Goal: Answer question/provide support: Share knowledge or assist other users

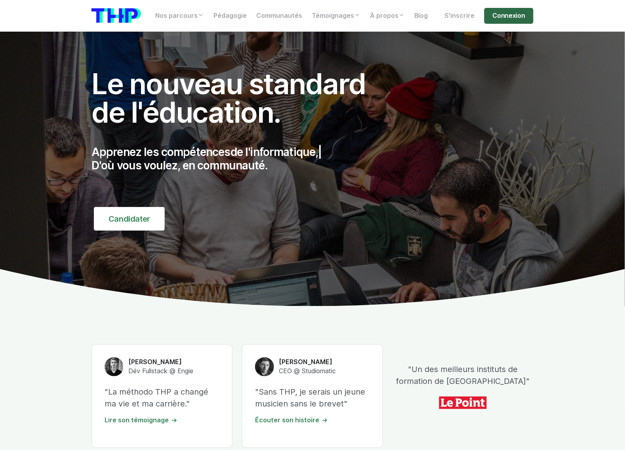
click at [529, 15] on link "Connexion" at bounding box center [508, 16] width 49 height 16
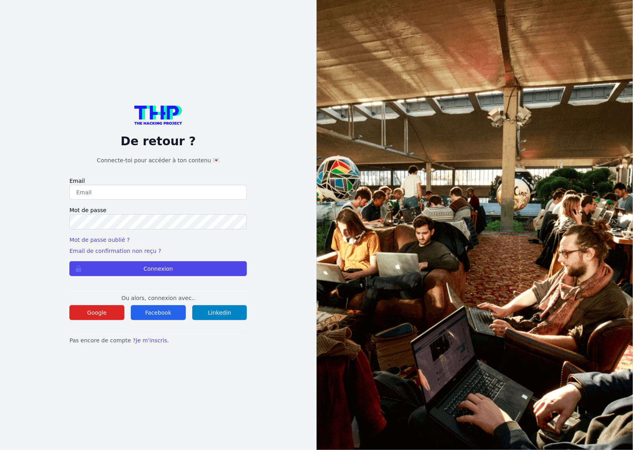
click at [141, 197] on input "email" at bounding box center [157, 192] width 177 height 15
type input "lucas.mrda@outlook.fr"
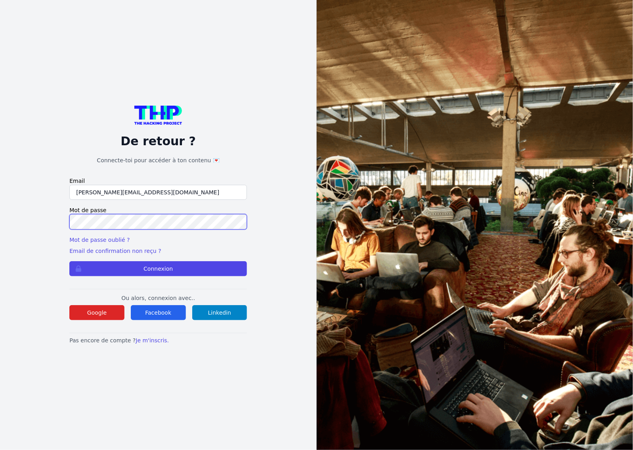
click at [69, 261] on button "Connexion" at bounding box center [157, 268] width 177 height 15
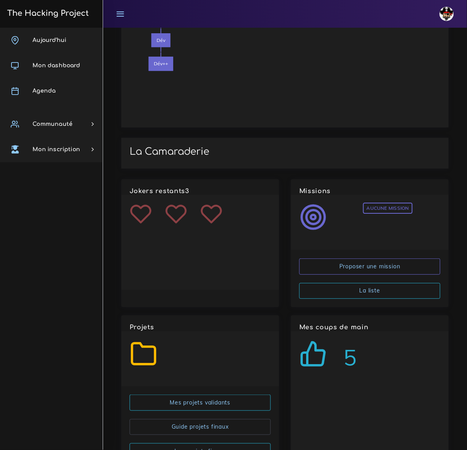
scroll to position [884, 0]
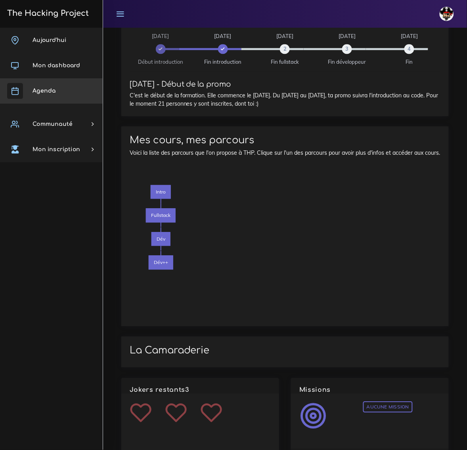
click at [55, 91] on span "Agenda" at bounding box center [43, 91] width 23 height 6
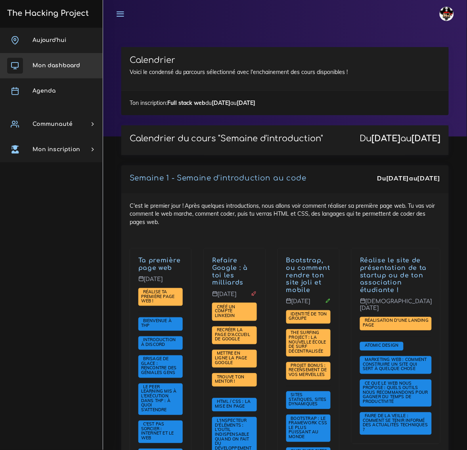
click at [64, 69] on link "Mon dashboard" at bounding box center [51, 65] width 103 height 25
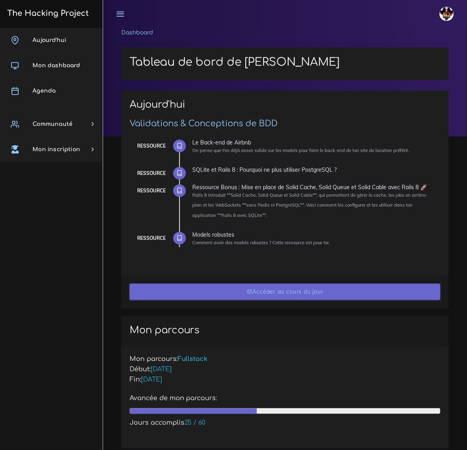
click at [294, 288] on link "Accéder au cours du jour" at bounding box center [285, 292] width 311 height 16
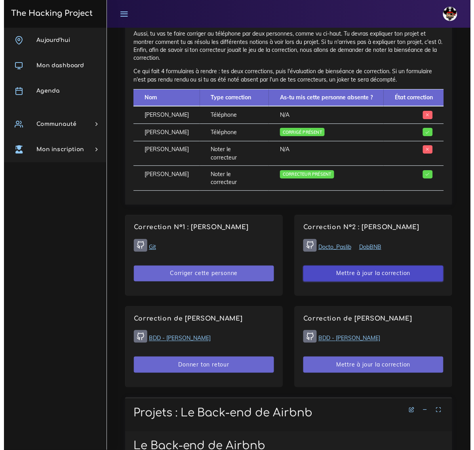
scroll to position [545, 0]
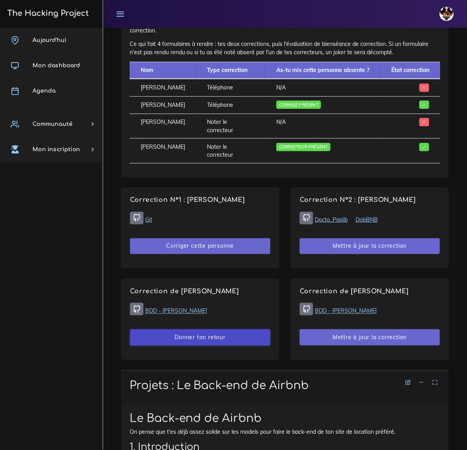
click at [195, 339] on button "Donner ton retour" at bounding box center [200, 338] width 140 height 16
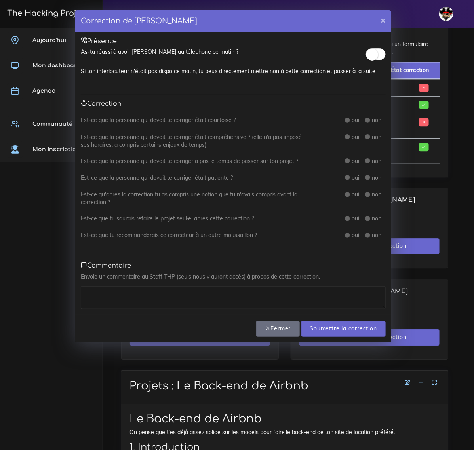
click at [373, 61] on div at bounding box center [376, 56] width 20 height 16
click at [369, 57] on small at bounding box center [372, 55] width 12 height 12
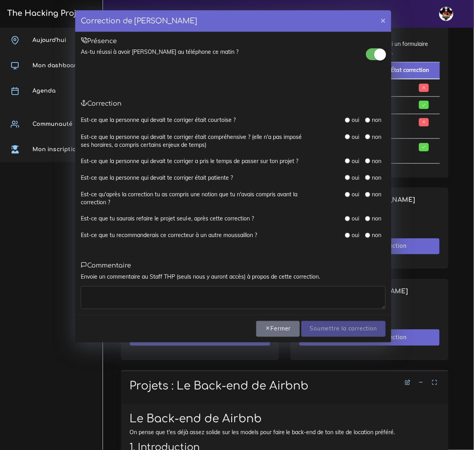
click at [352, 122] on label "oui" at bounding box center [356, 120] width 8 height 8
click at [347, 120] on input "radio" at bounding box center [347, 120] width 5 height 5
radio input "true"
click at [347, 137] on input "radio" at bounding box center [347, 136] width 5 height 5
radio input "true"
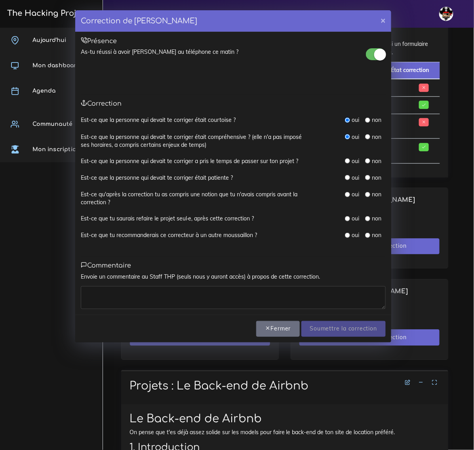
click at [348, 162] on input "radio" at bounding box center [347, 160] width 5 height 5
radio input "true"
click at [349, 177] on input "radio" at bounding box center [347, 177] width 5 height 5
radio input "true"
click at [351, 192] on div "oui" at bounding box center [352, 195] width 14 height 8
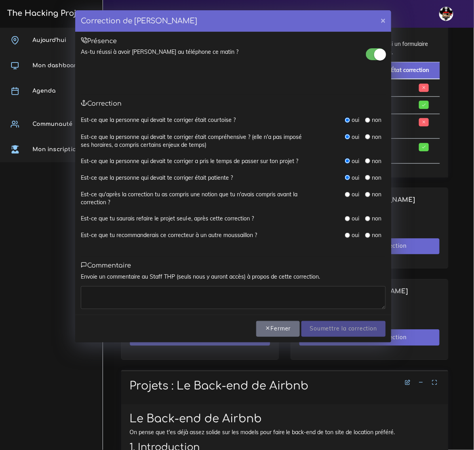
click at [349, 195] on input "radio" at bounding box center [347, 194] width 5 height 5
radio input "true"
click at [347, 219] on input "radio" at bounding box center [347, 218] width 5 height 5
radio input "true"
click at [346, 234] on input "radio" at bounding box center [347, 235] width 5 height 5
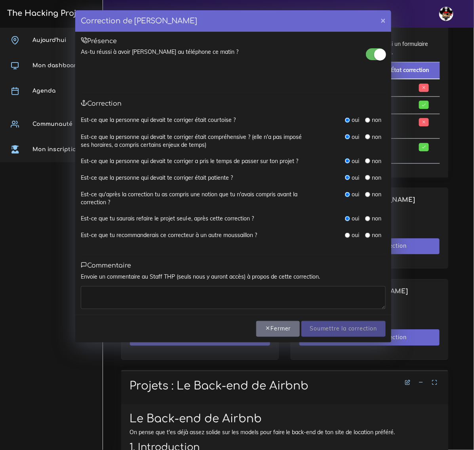
radio input "true"
click at [266, 288] on textarea at bounding box center [233, 297] width 305 height 23
type textarea "Le boss"
click at [346, 330] on input "Soumettre la correction" at bounding box center [343, 329] width 84 height 16
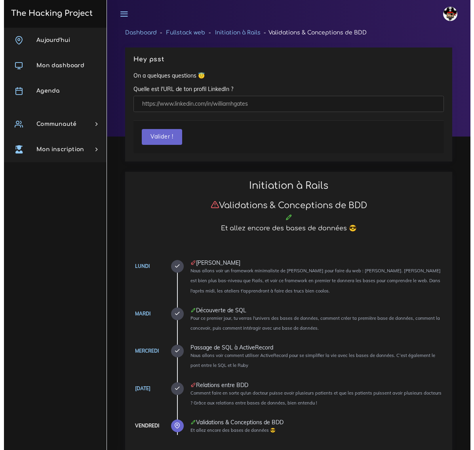
scroll to position [545, 0]
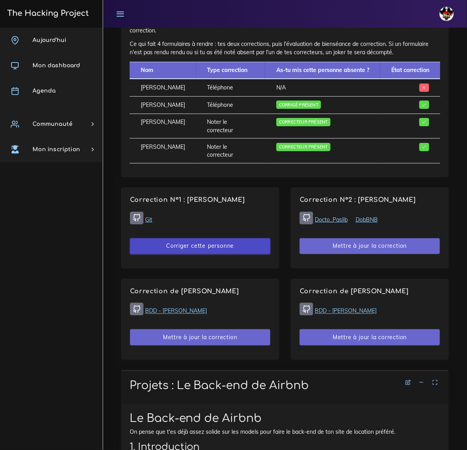
click at [215, 244] on button "Corriger cette personne" at bounding box center [200, 246] width 140 height 16
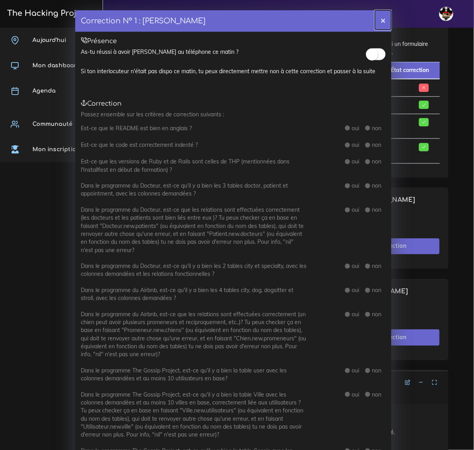
click at [380, 18] on button "×" at bounding box center [383, 19] width 16 height 19
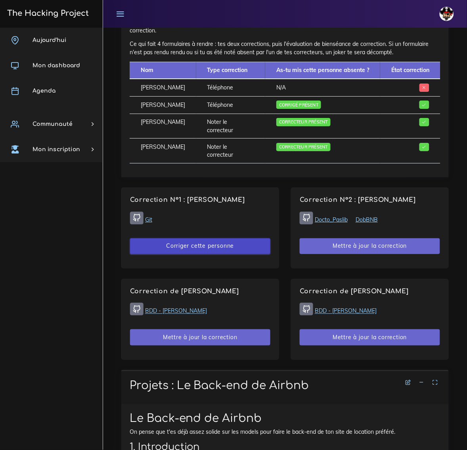
click at [191, 244] on button "Corriger cette personne" at bounding box center [200, 246] width 140 height 16
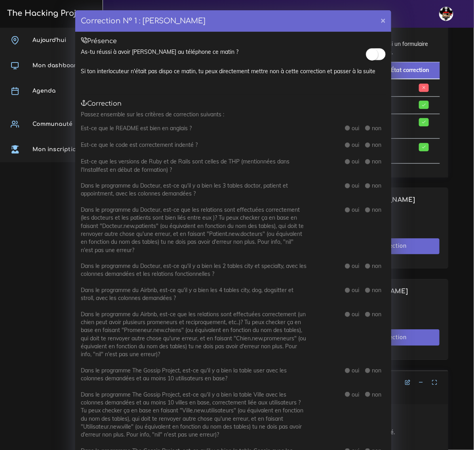
click at [372, 54] on small at bounding box center [372, 55] width 12 height 12
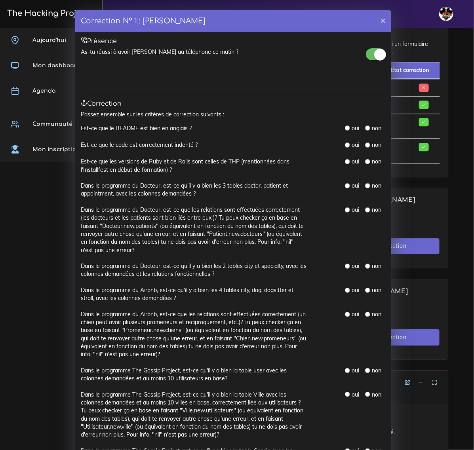
click at [345, 128] on input "radio" at bounding box center [347, 128] width 5 height 5
radio input "true"
click at [365, 145] on input "radio" at bounding box center [367, 145] width 5 height 5
radio input "true"
click at [345, 145] on input "radio" at bounding box center [347, 145] width 5 height 5
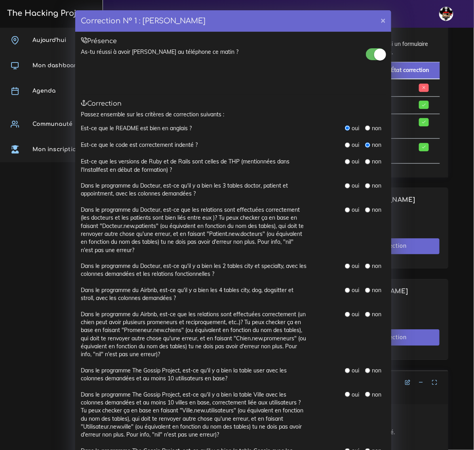
radio input "true"
click at [352, 161] on label "oui" at bounding box center [356, 162] width 8 height 8
click at [345, 163] on input "radio" at bounding box center [347, 161] width 5 height 5
radio input "true"
click at [345, 183] on input "radio" at bounding box center [347, 185] width 5 height 5
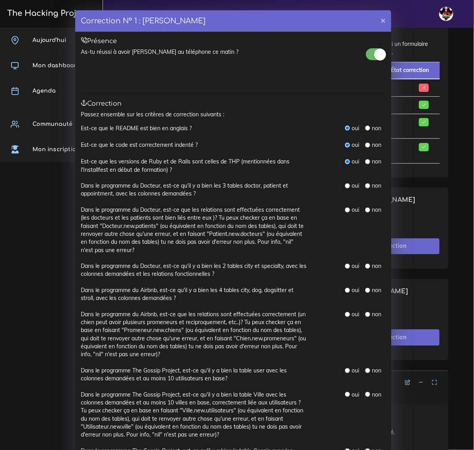
radio input "true"
click at [346, 209] on input "radio" at bounding box center [347, 210] width 5 height 5
radio input "true"
click at [365, 267] on input "radio" at bounding box center [367, 266] width 5 height 5
radio input "true"
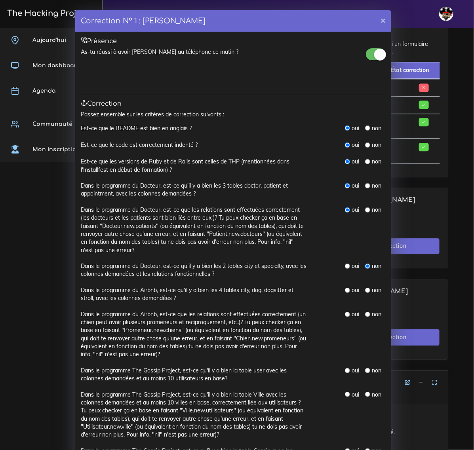
click at [366, 288] on input "radio" at bounding box center [367, 290] width 5 height 5
radio input "true"
click at [366, 312] on input "radio" at bounding box center [367, 314] width 5 height 5
radio input "true"
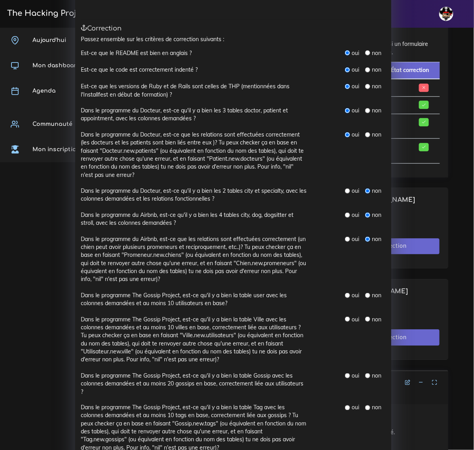
scroll to position [99, 0]
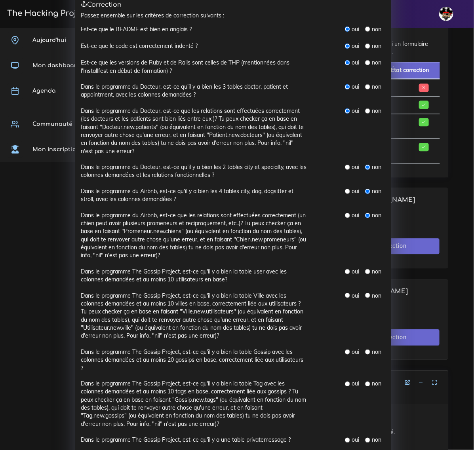
click at [365, 270] on input "radio" at bounding box center [367, 271] width 5 height 5
radio input "true"
click at [365, 296] on input "radio" at bounding box center [367, 295] width 5 height 5
radio input "true"
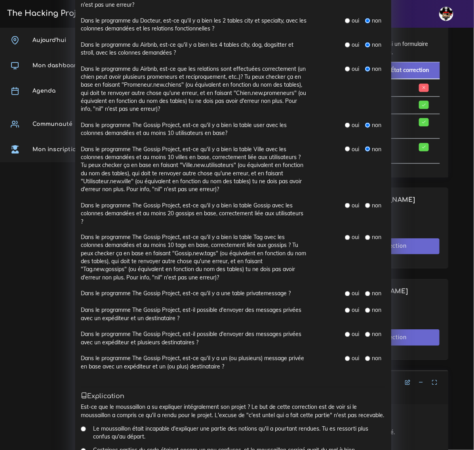
scroll to position [248, 0]
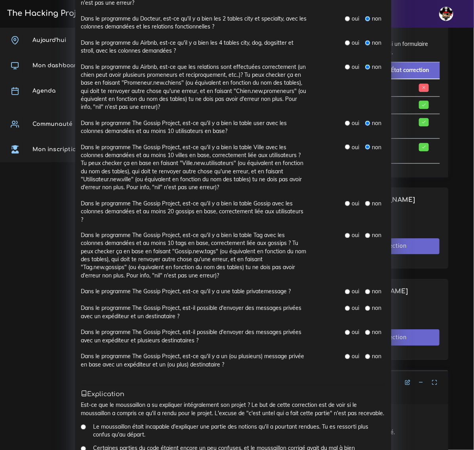
click at [365, 200] on div "non" at bounding box center [373, 204] width 16 height 8
click at [365, 203] on input "radio" at bounding box center [367, 203] width 5 height 5
radio input "true"
click at [365, 236] on input "radio" at bounding box center [367, 235] width 5 height 5
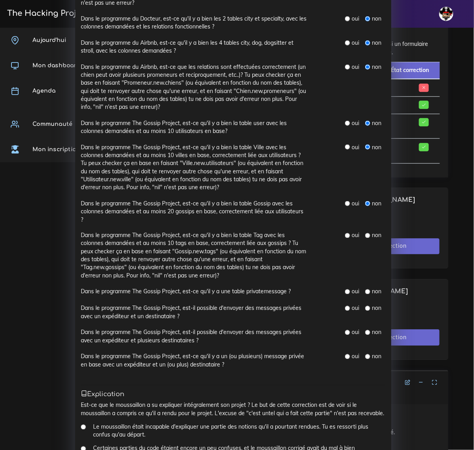
radio input "true"
click at [365, 292] on input "radio" at bounding box center [367, 292] width 5 height 5
radio input "true"
click at [365, 309] on input "radio" at bounding box center [367, 308] width 5 height 5
radio input "true"
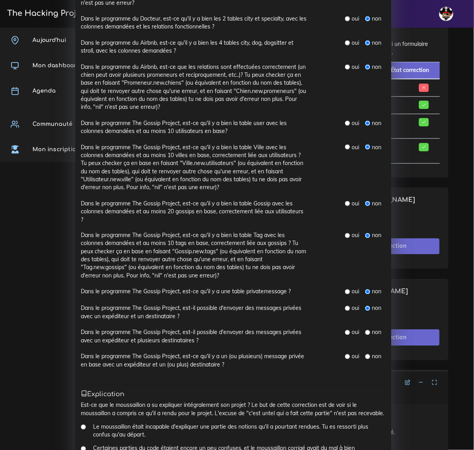
click at [365, 333] on input "radio" at bounding box center [367, 332] width 5 height 5
radio input "true"
click at [367, 354] on div "non" at bounding box center [373, 357] width 16 height 8
click at [365, 355] on input "radio" at bounding box center [367, 356] width 5 height 5
radio input "true"
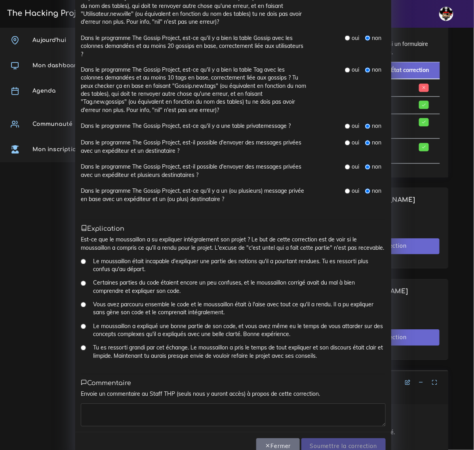
scroll to position [434, 0]
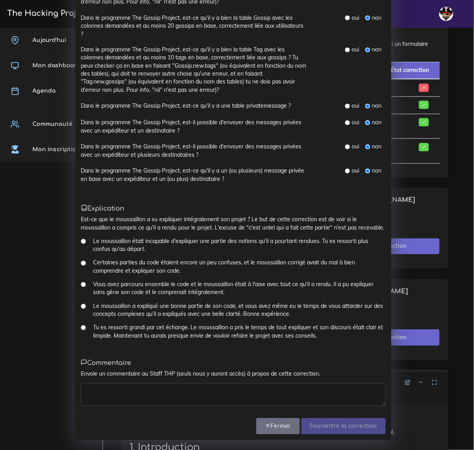
click at [157, 308] on label "Le moussaillon a expliqué une bonne partie de son code, et vous avez même eu le…" at bounding box center [239, 311] width 293 height 16
click at [86, 308] on input "Le moussaillon a expliqué une bonne partie de son code, et vous avez même eu le…" at bounding box center [83, 306] width 5 height 5
radio input "true"
click at [290, 387] on textarea at bounding box center [233, 395] width 305 height 23
type textarea "des"
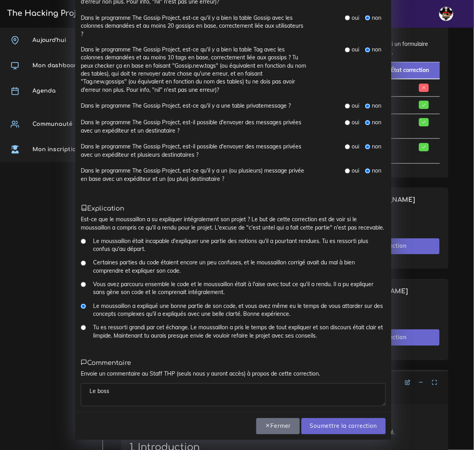
drag, startPoint x: 354, startPoint y: 392, endPoint x: 18, endPoint y: 377, distance: 336.2
click at [18, 377] on div "Correction N° 1 : Pablo MASIP × Présence As-tu réussi à avoir Pablo au téléphon…" at bounding box center [237, 225] width 474 height 450
click at [100, 394] on textarea "Le légende, bien compris le principe" at bounding box center [233, 395] width 305 height 23
click at [0, 0] on lt-span "La légende" at bounding box center [0, 0] width 0 height 0
click at [201, 389] on textarea "La légende, bien compris le principe" at bounding box center [233, 395] width 305 height 23
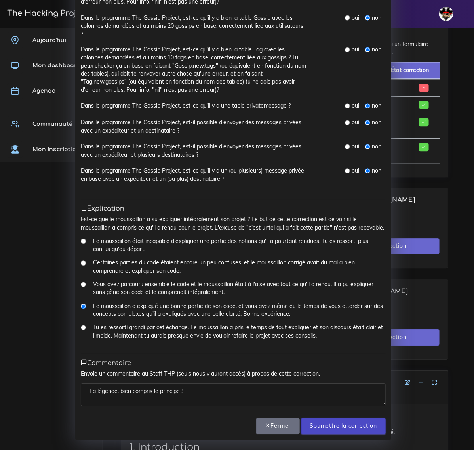
type textarea "La légende, bien compris le principe !"
click at [349, 426] on input "Soumettre la correction" at bounding box center [343, 427] width 84 height 16
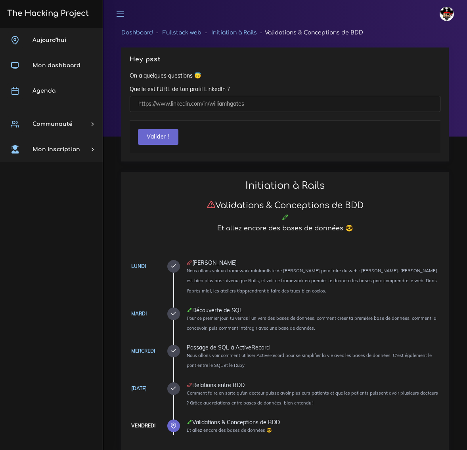
scroll to position [545, 0]
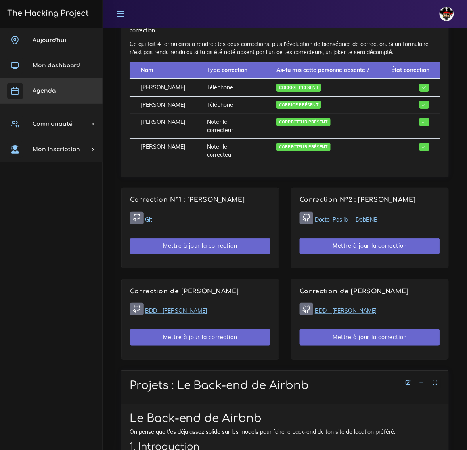
click at [36, 96] on link "Agenda" at bounding box center [51, 90] width 103 height 25
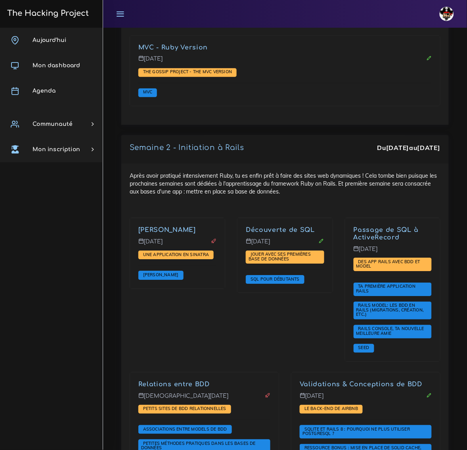
scroll to position [1634, 0]
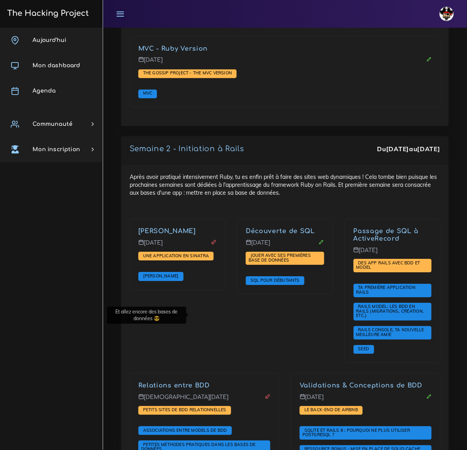
click at [299, 382] on link "Validations & Conceptions de BDD" at bounding box center [360, 385] width 122 height 7
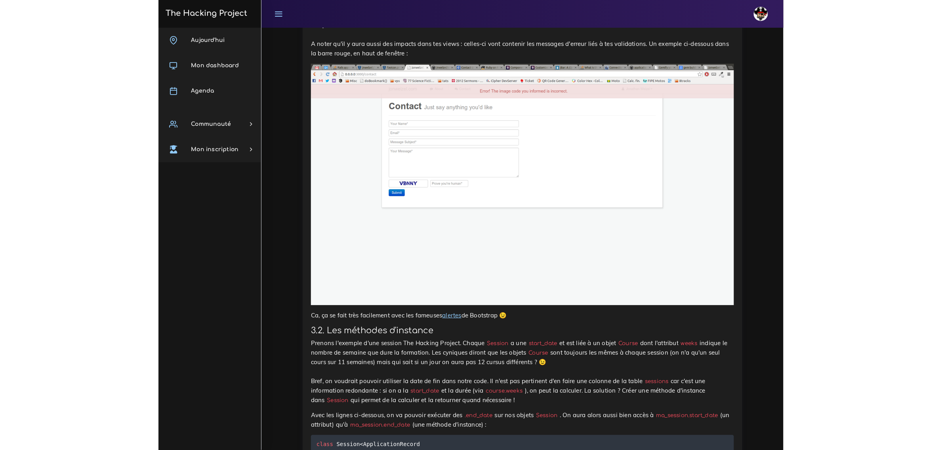
scroll to position [5743, 0]
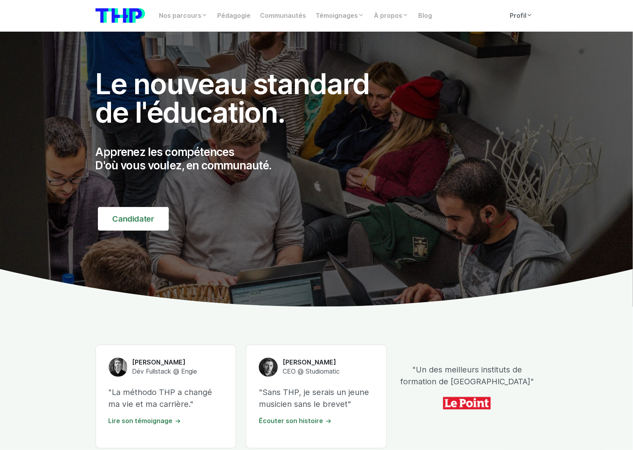
click at [515, 13] on link "Profil" at bounding box center [521, 16] width 32 height 16
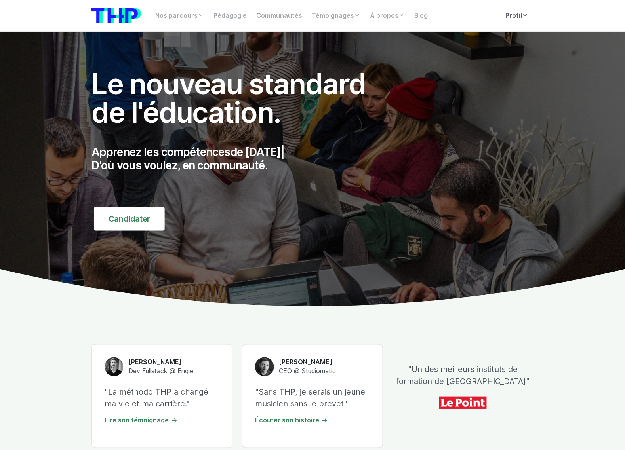
click at [515, 14] on link "Profil" at bounding box center [517, 16] width 32 height 16
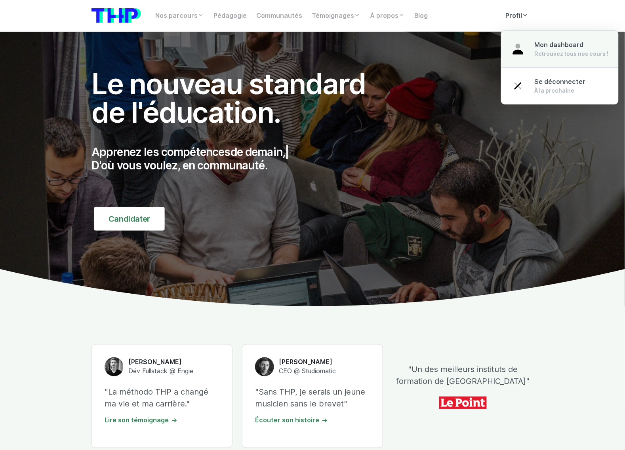
click at [535, 45] on span "Mon dashboard" at bounding box center [559, 45] width 49 height 8
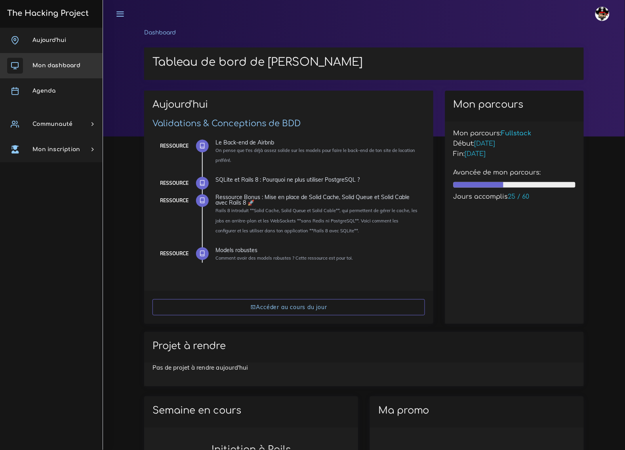
click at [77, 64] on span "Mon dashboard" at bounding box center [56, 66] width 48 height 6
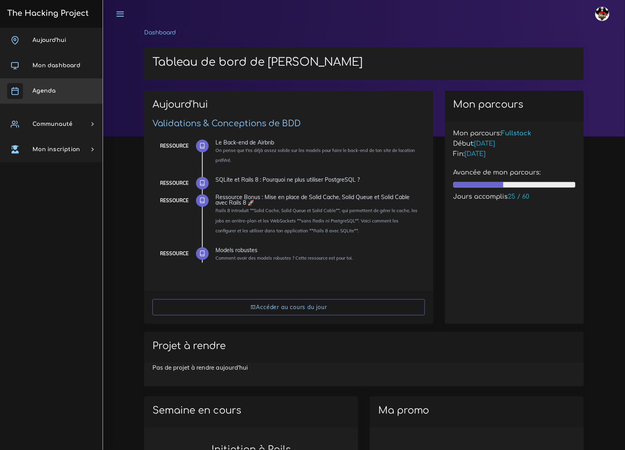
click at [34, 90] on span "Agenda" at bounding box center [43, 91] width 23 height 6
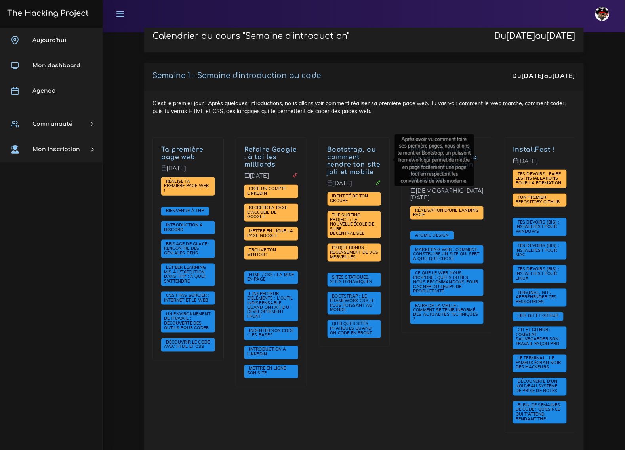
scroll to position [99, 0]
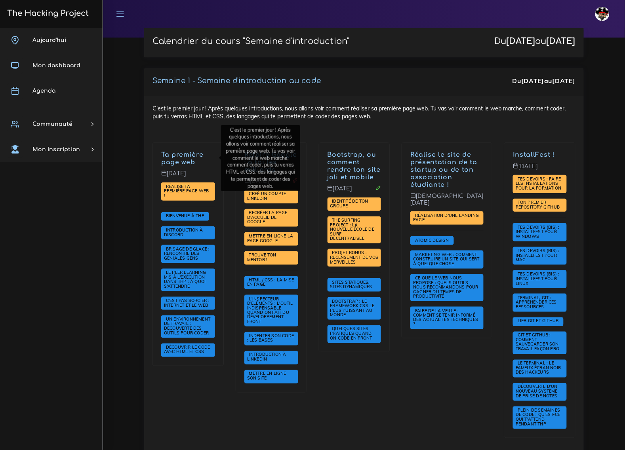
click at [175, 158] on link "Ta première page web" at bounding box center [182, 158] width 42 height 15
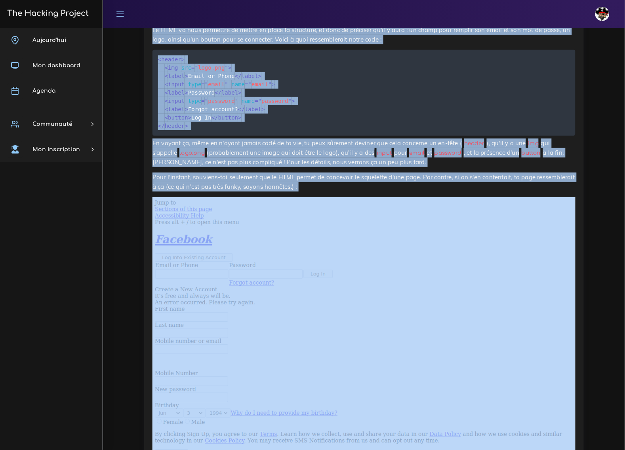
scroll to position [5927, 0]
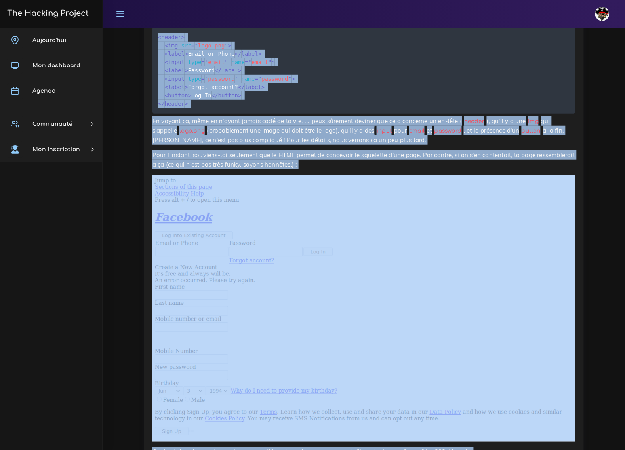
drag, startPoint x: 151, startPoint y: 298, endPoint x: 560, endPoint y: 406, distance: 422.5
copy div "Réalise ta première page web ! Dans ce projet, nous te demanderons de coder ta …"
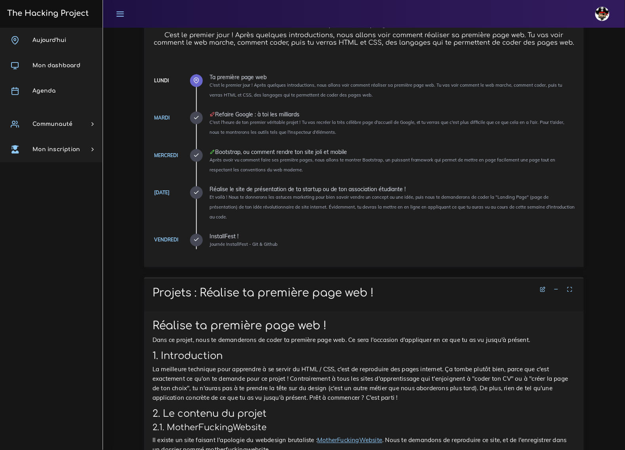
scroll to position [0, 0]
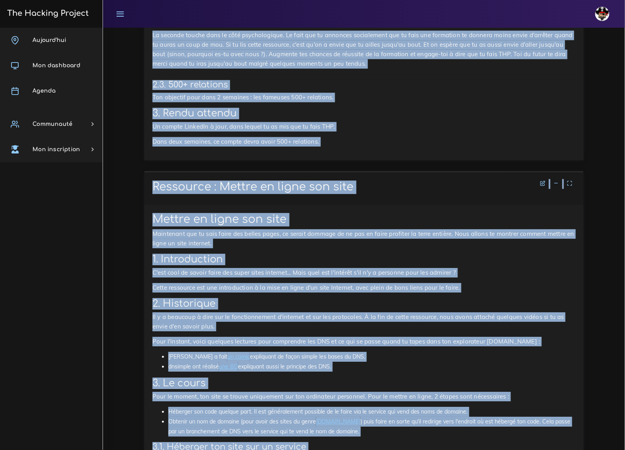
scroll to position [5557, 0]
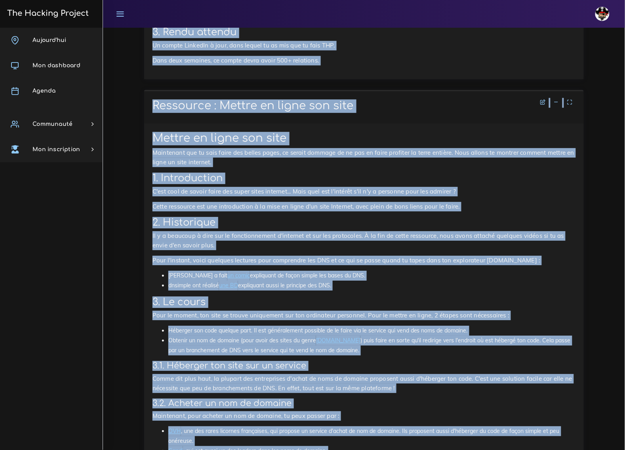
drag, startPoint x: 152, startPoint y: 214, endPoint x: 436, endPoint y: 474, distance: 384.9
copy div "Lore ip dolors AmetcoNs Adip el seddoe, te inc utlabo et dolor ma aliqua Enimad…"
